Goal: Contribute content: Add original content to the website for others to see

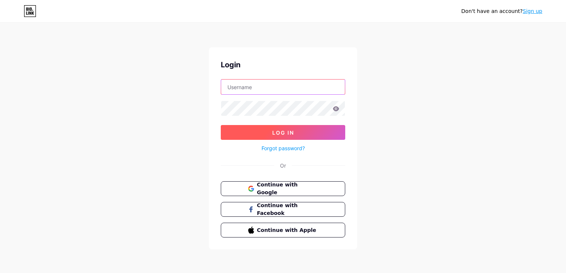
type input "[EMAIL_ADDRESS][DOMAIN_NAME]"
click at [305, 136] on button "Log In" at bounding box center [283, 132] width 124 height 15
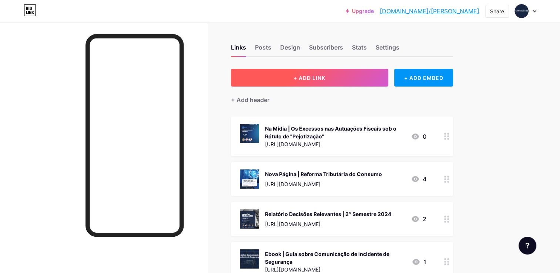
click at [366, 82] on button "+ ADD LINK" at bounding box center [309, 78] width 157 height 18
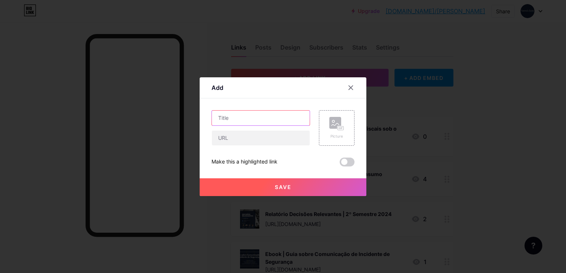
click at [245, 121] on input "text" at bounding box center [261, 118] width 98 height 15
type input "Mesa Redonda de Compliance | Trajetórias e Reflexões | 14.10"
click at [242, 136] on input "text" at bounding box center [261, 138] width 98 height 15
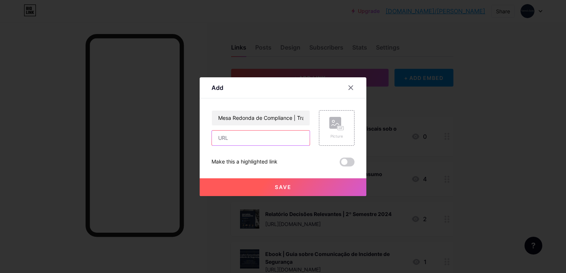
paste input "[URL][DOMAIN_NAME]"
type input "[URL][DOMAIN_NAME]"
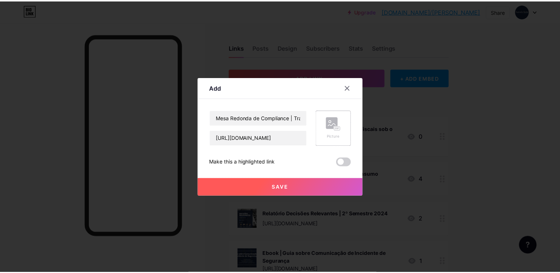
scroll to position [0, 0]
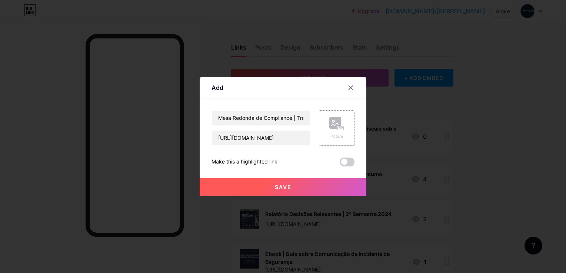
click at [338, 134] on div "Picture" at bounding box center [336, 137] width 15 height 6
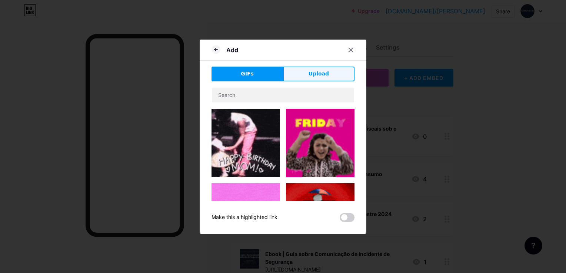
click at [325, 76] on span "Upload" at bounding box center [319, 74] width 20 height 8
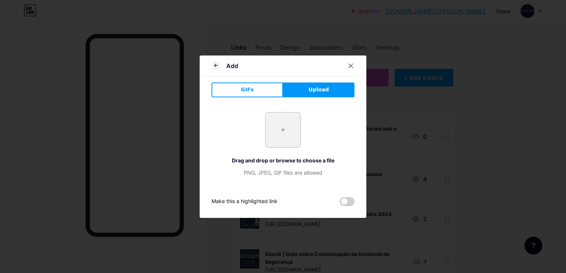
click at [285, 133] on input "file" at bounding box center [283, 130] width 35 height 35
type input "C:\fakepath\Mesa Redonda 14.10.png"
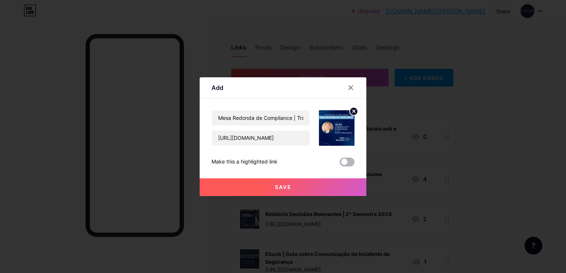
click at [343, 162] on span at bounding box center [347, 162] width 15 height 9
click at [340, 164] on input "checkbox" at bounding box center [340, 164] width 0 height 0
drag, startPoint x: 212, startPoint y: 163, endPoint x: 282, endPoint y: 165, distance: 70.0
click at [282, 165] on div "Make this a highlighted link" at bounding box center [283, 162] width 143 height 9
copy div "Make this a highlighted link"
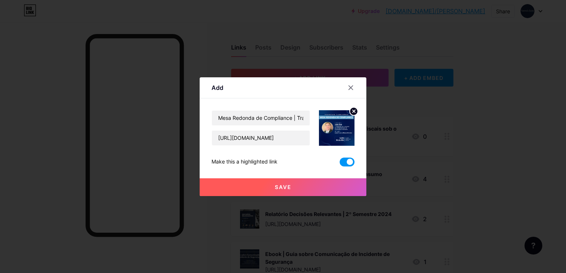
click at [351, 163] on span at bounding box center [347, 162] width 15 height 9
click at [340, 164] on input "checkbox" at bounding box center [340, 164] width 0 height 0
click at [347, 185] on button "Save" at bounding box center [283, 188] width 167 height 18
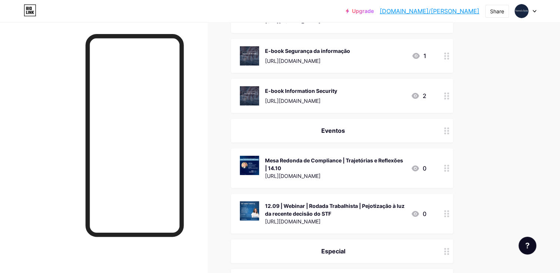
scroll to position [259, 0]
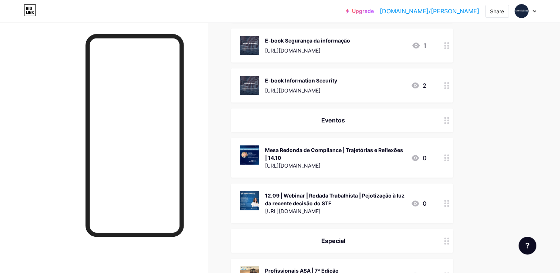
click at [446, 205] on icon at bounding box center [447, 203] width 5 height 7
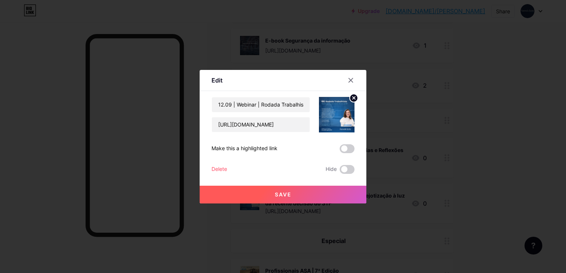
click at [219, 167] on div "Delete" at bounding box center [220, 169] width 16 height 9
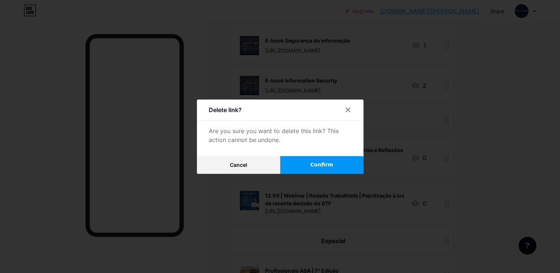
click at [318, 161] on span "Confirm" at bounding box center [321, 165] width 23 height 8
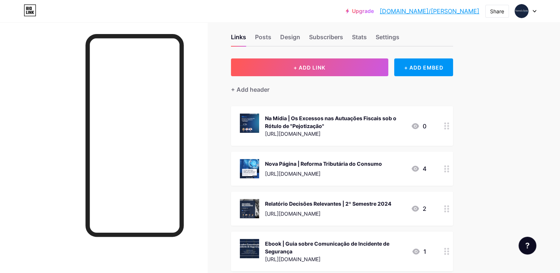
scroll to position [0, 0]
